Goal: Information Seeking & Learning: Learn about a topic

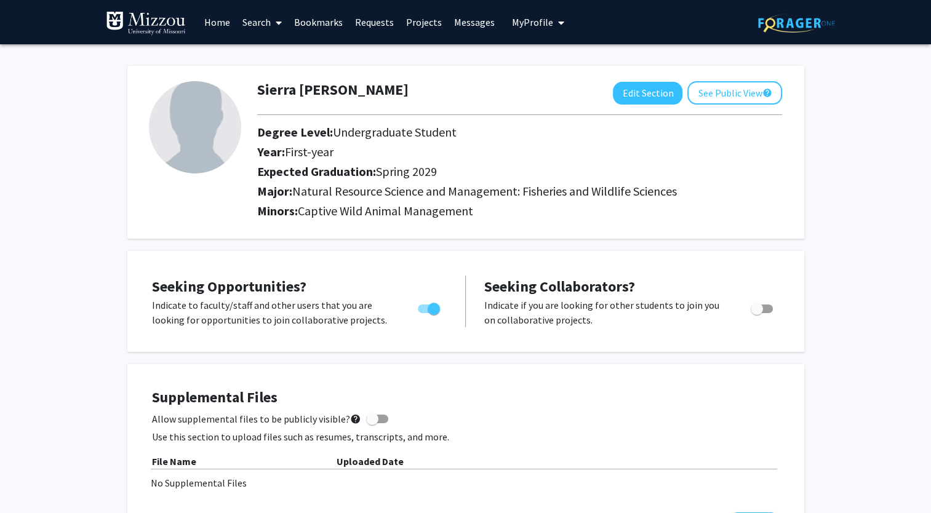
click at [251, 26] on link "Search" at bounding box center [262, 22] width 52 height 43
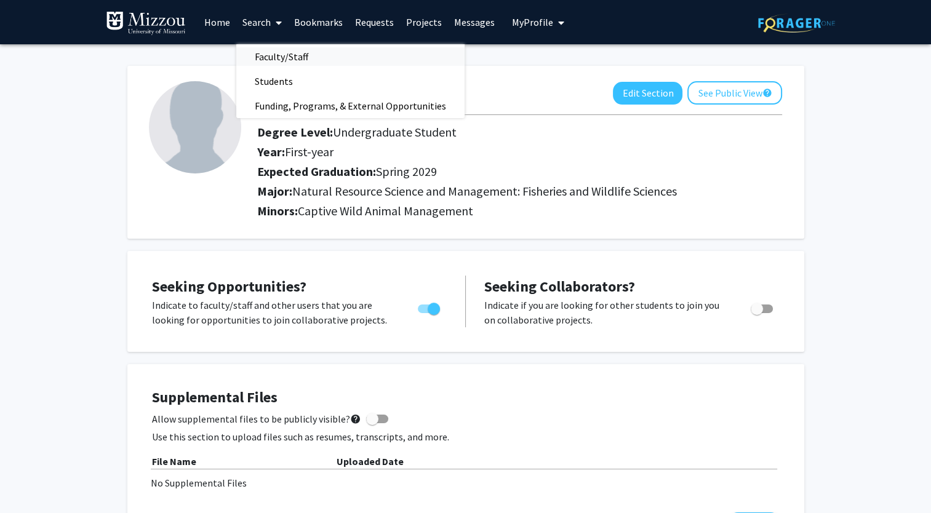
click at [276, 51] on span "Faculty/Staff" at bounding box center [281, 56] width 90 height 25
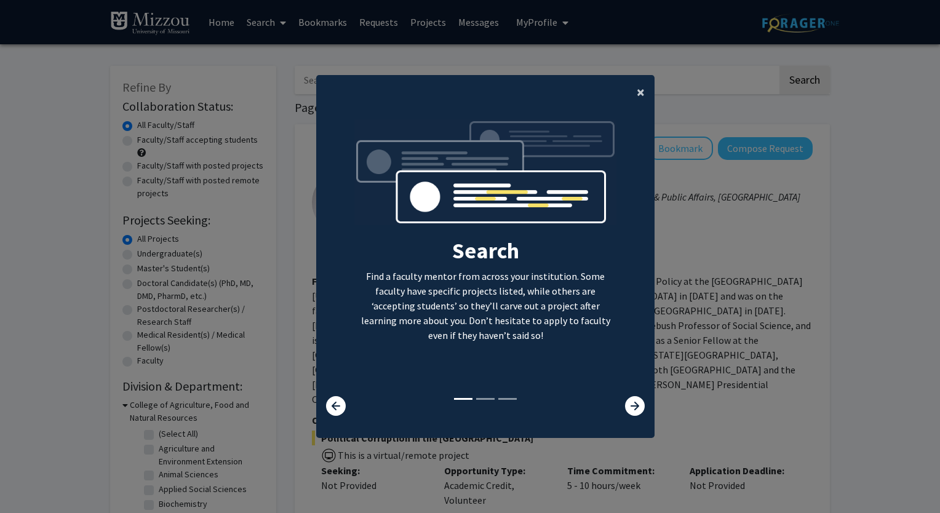
click at [637, 93] on span "×" at bounding box center [641, 91] width 8 height 19
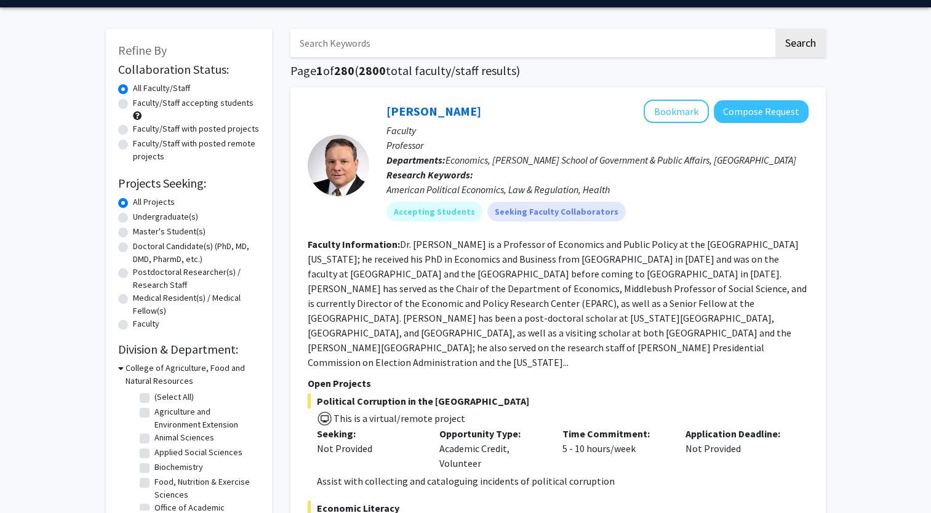
scroll to position [37, 0]
click at [133, 218] on label "Undergraduate(s)" at bounding box center [165, 216] width 65 height 13
click at [133, 218] on input "Undergraduate(s)" at bounding box center [137, 214] width 8 height 8
radio input "true"
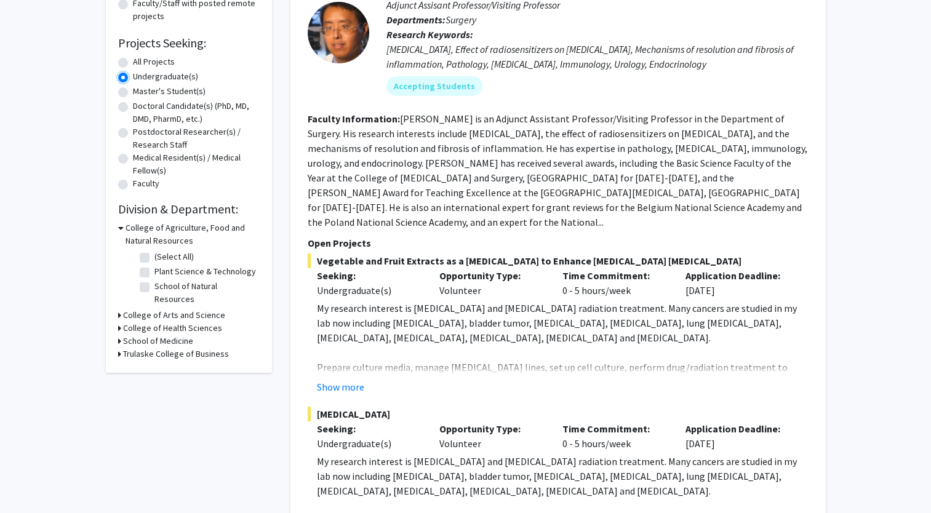
scroll to position [178, 0]
click at [154, 288] on label "School of Natural Resources" at bounding box center [205, 292] width 102 height 26
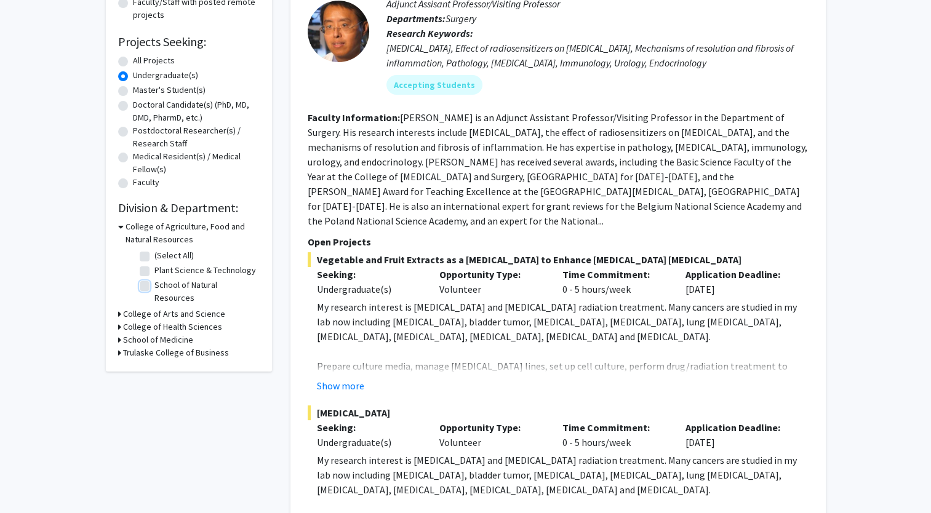
click at [154, 287] on input "School of Natural Resources" at bounding box center [158, 283] width 8 height 8
checkbox input "true"
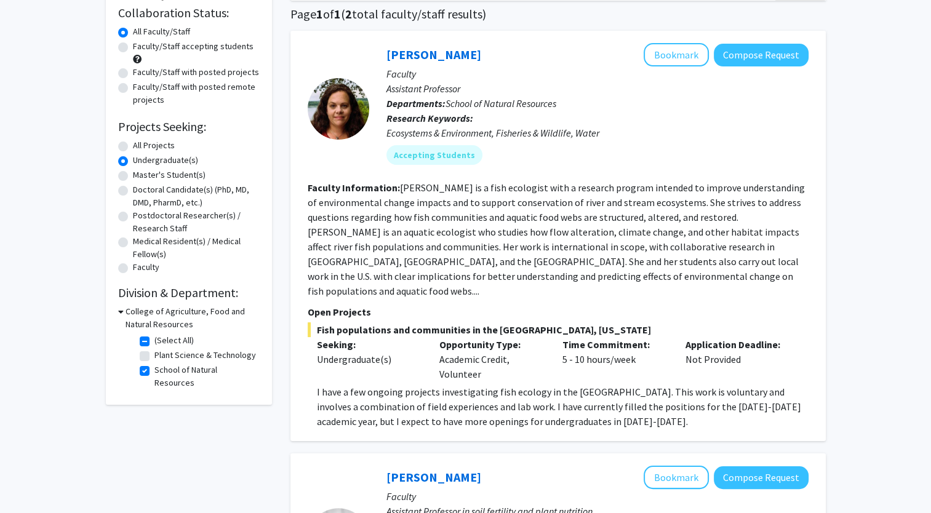
scroll to position [93, 0]
click at [669, 59] on button "Bookmark" at bounding box center [675, 55] width 65 height 23
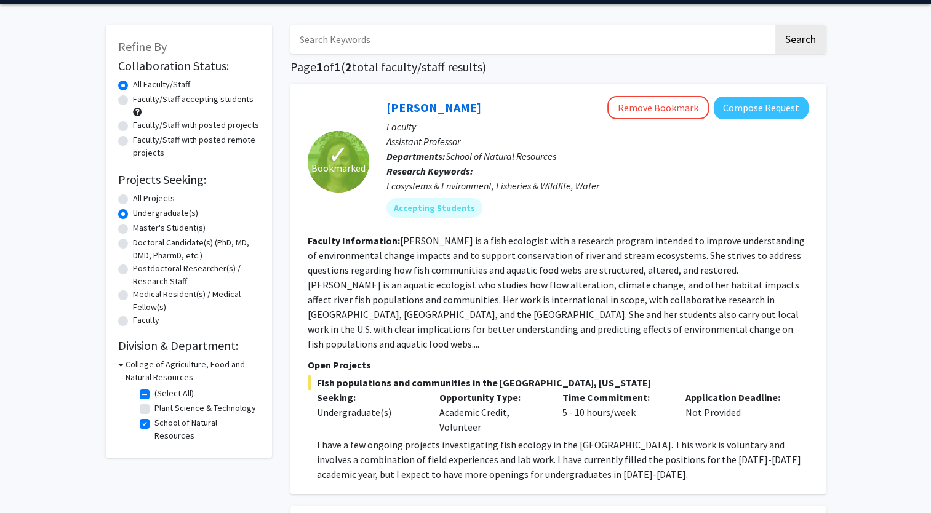
scroll to position [39, 0]
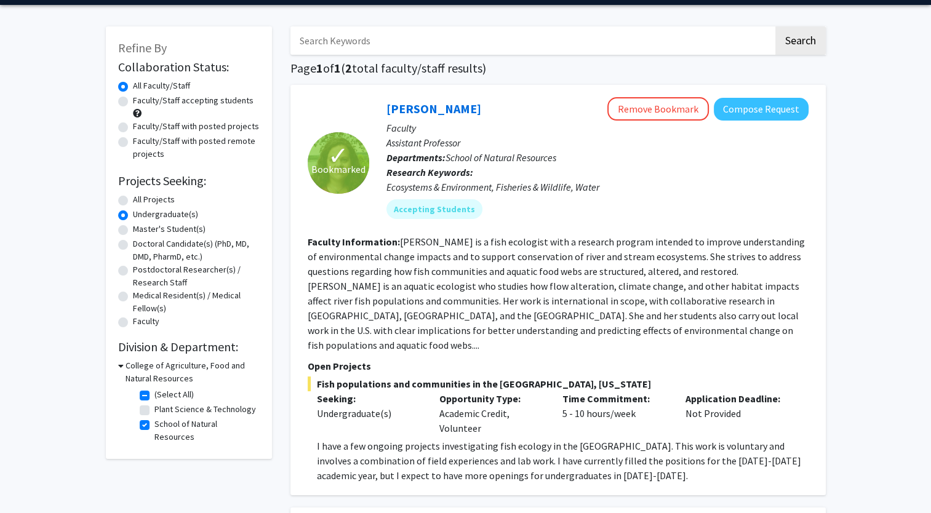
click at [133, 201] on label "All Projects" at bounding box center [154, 199] width 42 height 13
click at [133, 201] on input "All Projects" at bounding box center [137, 197] width 8 height 8
radio input "true"
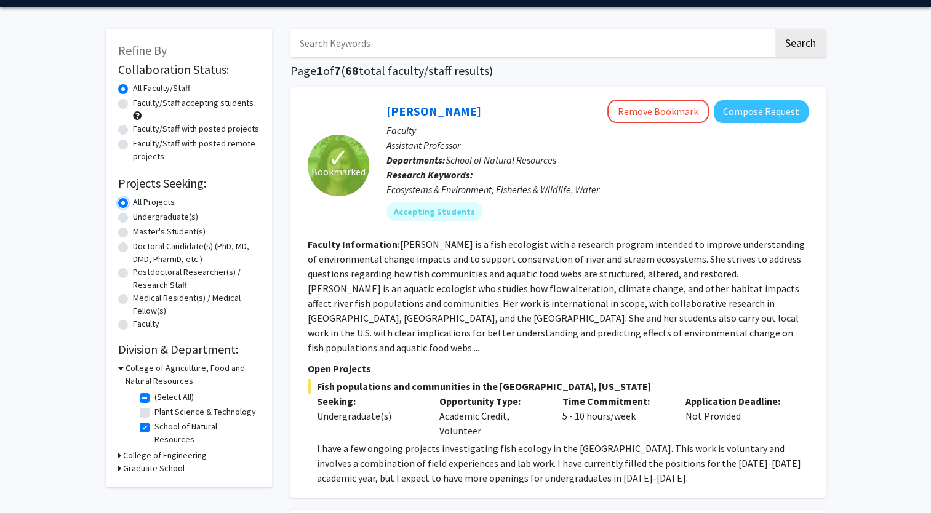
scroll to position [37, 0]
